Goal: Check status: Check status

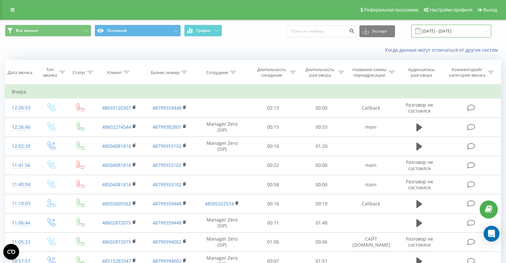
click at [431, 30] on input "[DATE] - [DATE]" at bounding box center [451, 31] width 80 height 13
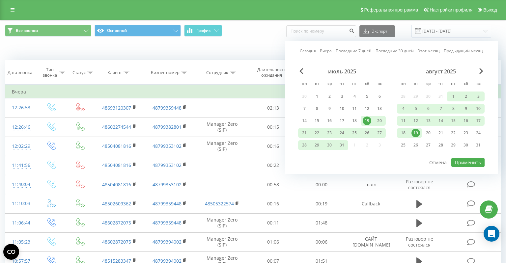
click at [307, 52] on link "Сегодня" at bounding box center [308, 51] width 16 height 6
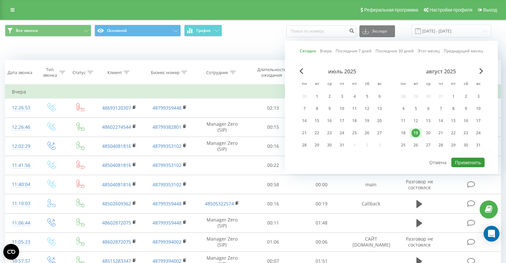
click at [462, 163] on button "Применить" at bounding box center [467, 163] width 33 height 10
type input "[DATE] - [DATE]"
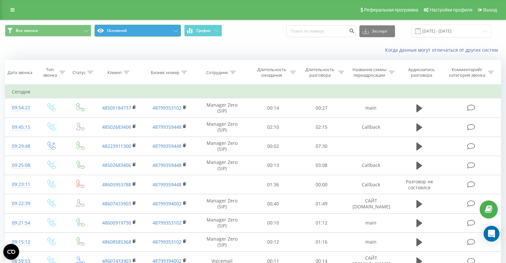
click at [110, 28] on button "Основной" at bounding box center [137, 31] width 86 height 12
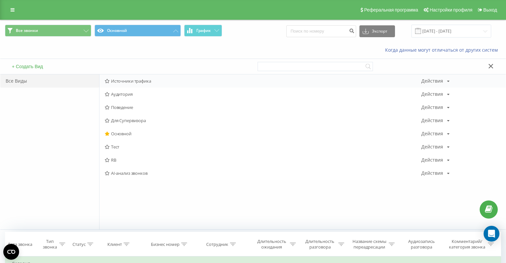
click at [119, 81] on span "Источники трафика" at bounding box center [263, 81] width 316 height 5
